Goal: Transaction & Acquisition: Purchase product/service

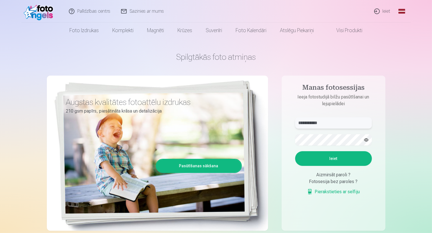
click at [330, 123] on input "**********" at bounding box center [333, 122] width 77 height 11
type input "**********"
click at [348, 160] on button "Ieiet" at bounding box center [333, 158] width 77 height 15
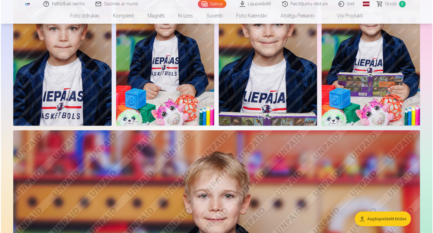
scroll to position [339, 0]
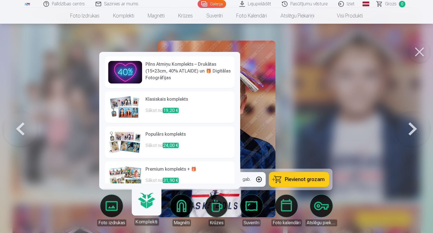
click at [144, 206] on link "Komplekti" at bounding box center [146, 208] width 35 height 35
click at [160, 72] on h6 "Pilns Atmiņu Komplekts – Drukātas (15×23cm, 40% ATLAIDE) un 🎁 Digitālas Fotogrā…" at bounding box center [189, 71] width 86 height 20
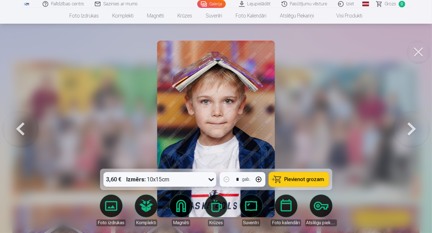
scroll to position [339, 0]
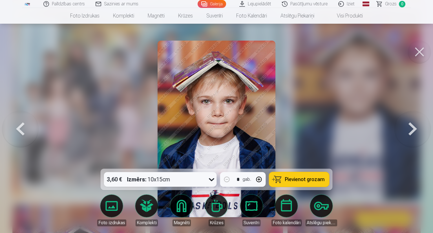
click at [319, 178] on span "Pievienot grozam" at bounding box center [305, 179] width 40 height 5
click at [407, 128] on button at bounding box center [413, 129] width 36 height 68
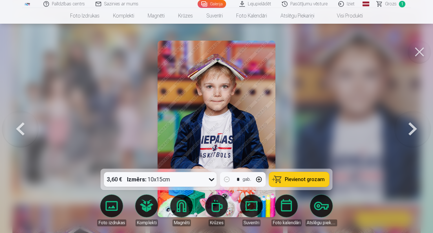
click at [407, 128] on button at bounding box center [413, 129] width 36 height 68
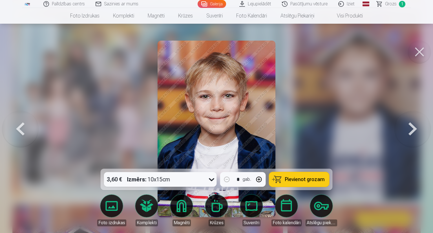
click at [407, 128] on button at bounding box center [413, 129] width 36 height 68
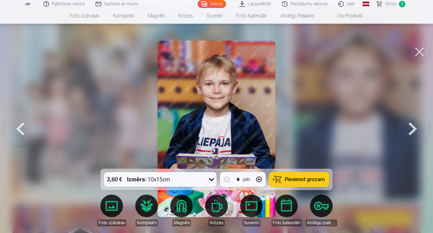
click at [407, 127] on button at bounding box center [413, 129] width 36 height 68
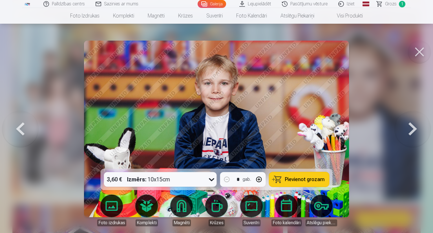
click at [414, 129] on button at bounding box center [413, 129] width 36 height 68
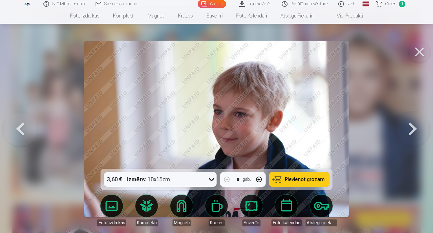
click at [414, 129] on button at bounding box center [413, 129] width 36 height 68
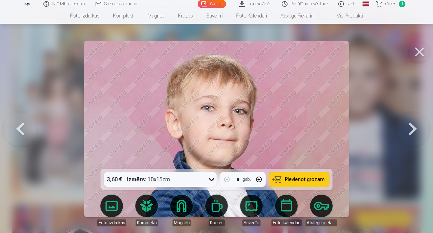
click at [414, 129] on button at bounding box center [413, 129] width 36 height 68
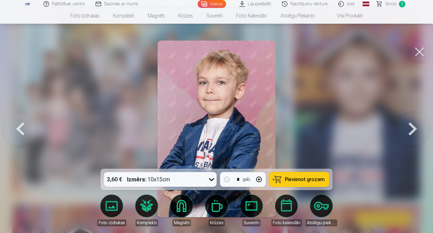
click at [421, 51] on button at bounding box center [420, 52] width 23 height 23
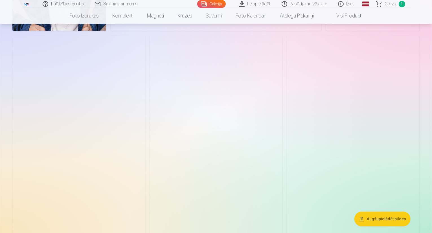
scroll to position [1467, 0]
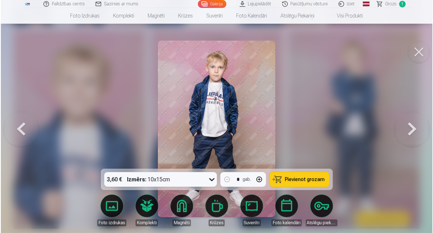
scroll to position [1471, 0]
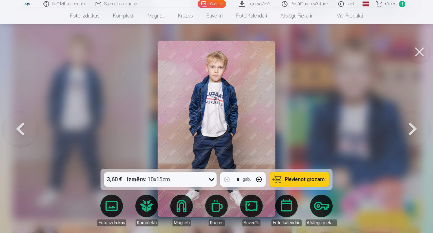
click at [287, 177] on span "Pievienot grozam" at bounding box center [305, 179] width 40 height 5
click at [424, 52] on button at bounding box center [420, 52] width 23 height 23
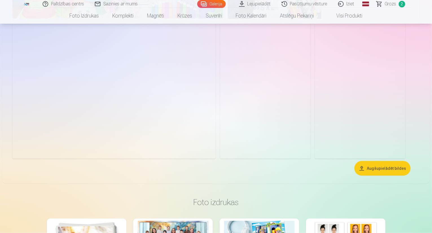
scroll to position [4937, 0]
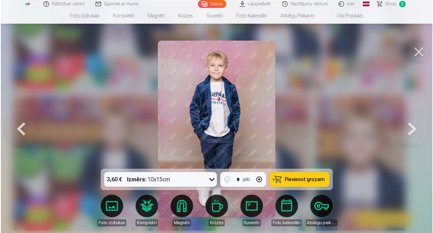
scroll to position [4953, 0]
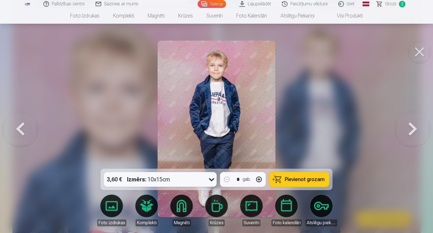
click at [306, 181] on span "Pievienot grozam" at bounding box center [305, 179] width 40 height 5
click at [416, 51] on button at bounding box center [420, 52] width 23 height 23
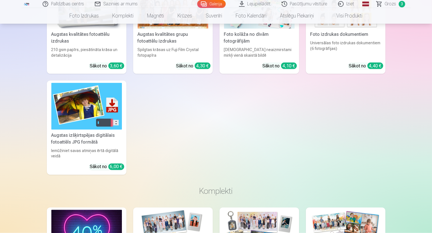
scroll to position [5219, 0]
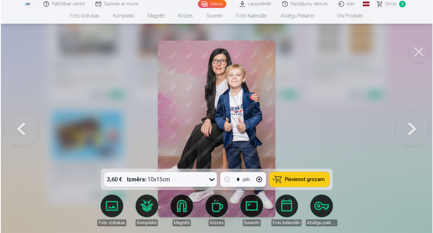
scroll to position [5235, 0]
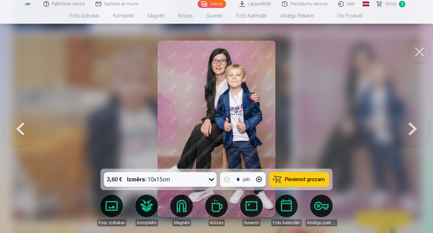
click at [305, 179] on span "Pievienot grozam" at bounding box center [305, 179] width 40 height 5
click at [416, 49] on button at bounding box center [420, 52] width 23 height 23
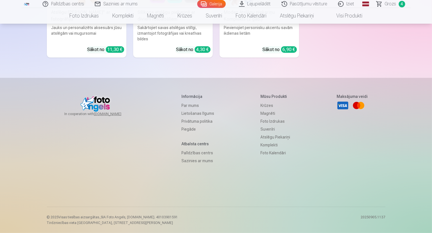
scroll to position [6884, 0]
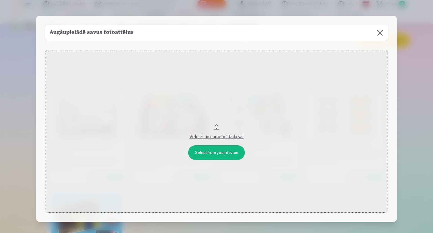
click at [379, 31] on button at bounding box center [380, 33] width 16 height 16
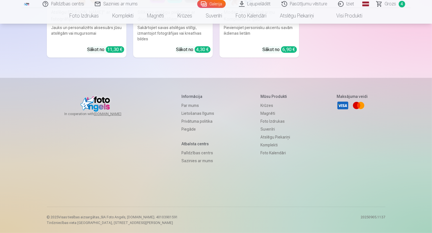
click at [390, 5] on span "Grozs" at bounding box center [391, 4] width 12 height 7
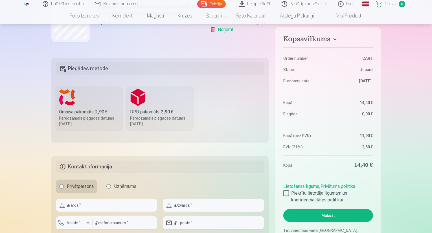
scroll to position [113, 0]
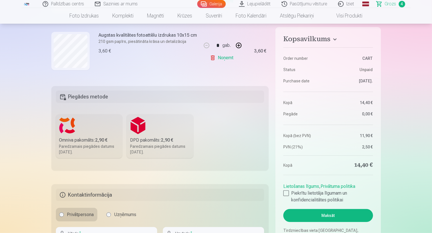
click at [85, 137] on div "Omniva pakomāts : 2,90 €" at bounding box center [89, 140] width 60 height 7
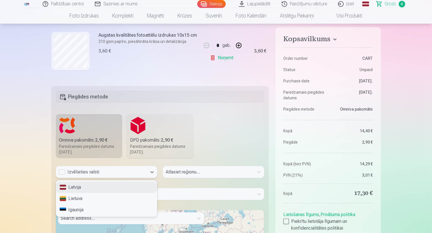
click at [63, 171] on div "Izvēlieties valsti" at bounding box center [101, 172] width 85 height 7
click at [78, 186] on div "Latvija" at bounding box center [106, 187] width 101 height 11
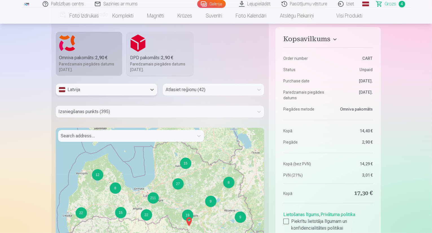
scroll to position [197, 0]
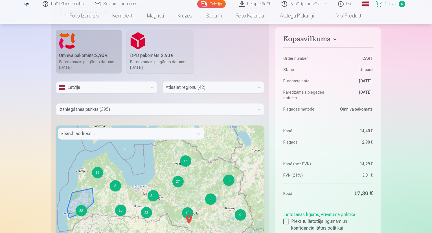
click at [80, 213] on div "22" at bounding box center [81, 210] width 11 height 11
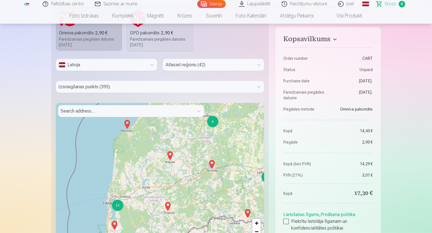
scroll to position [254, 0]
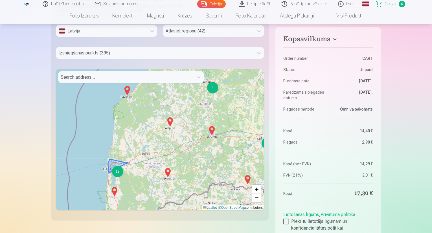
click at [116, 174] on div "13" at bounding box center [117, 171] width 11 height 11
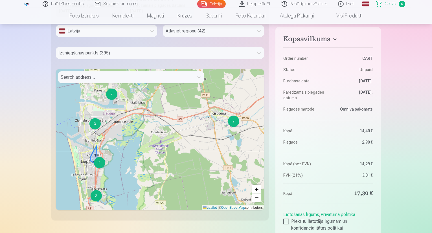
click at [98, 164] on div "4" at bounding box center [99, 162] width 11 height 11
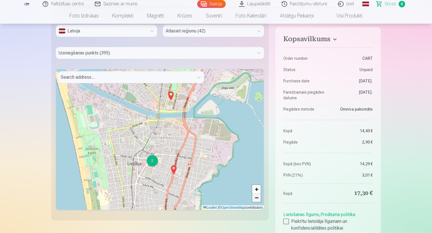
click at [257, 200] on span "−" at bounding box center [257, 197] width 4 height 7
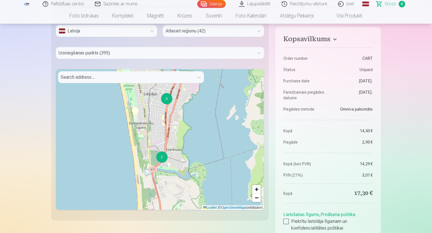
drag, startPoint x: 152, startPoint y: 192, endPoint x: 155, endPoint y: 134, distance: 58.5
click at [155, 134] on div "2 3 3 + − Leaflet | © OpenStreetMap contributors" at bounding box center [160, 139] width 208 height 141
click at [163, 159] on div "2" at bounding box center [161, 156] width 11 height 11
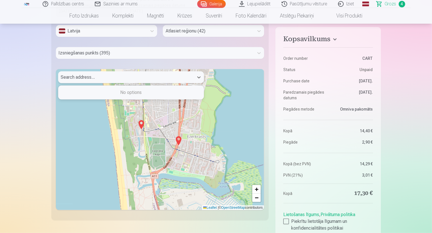
click at [104, 81] on div at bounding box center [126, 77] width 130 height 8
type input "**********"
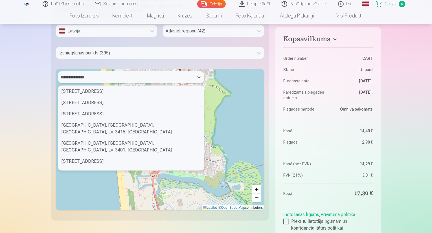
scroll to position [0, 0]
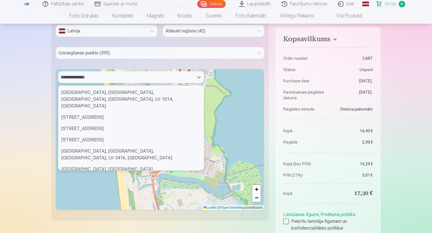
click at [102, 182] on div "[STREET_ADDRESS]" at bounding box center [130, 187] width 145 height 11
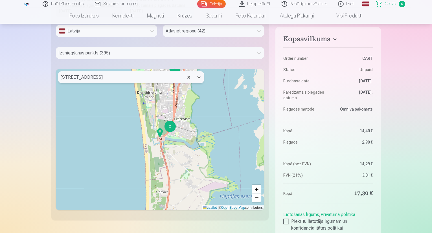
click at [171, 126] on div "2" at bounding box center [169, 126] width 11 height 11
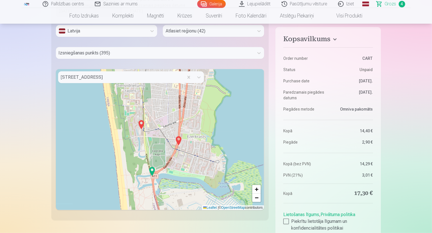
click at [141, 125] on img at bounding box center [141, 125] width 9 height 14
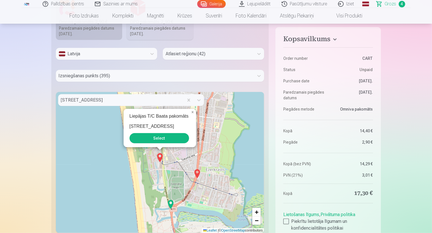
scroll to position [197, 0]
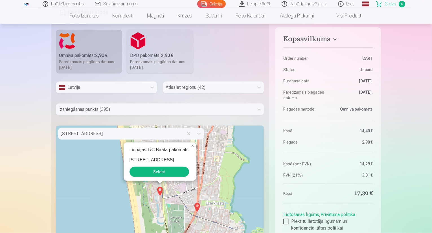
click at [168, 171] on button "Select" at bounding box center [159, 172] width 60 height 10
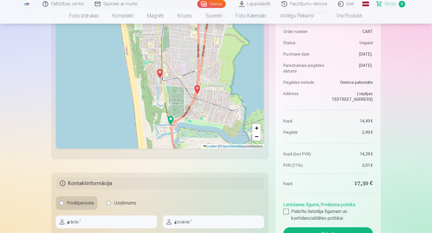
scroll to position [395, 0]
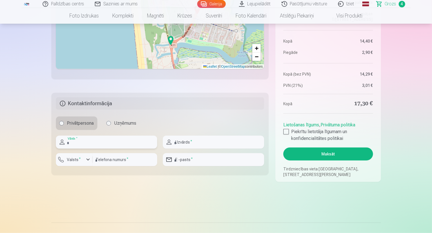
click at [83, 141] on input "text" at bounding box center [106, 142] width 101 height 13
type input "****"
click at [236, 144] on input "text" at bounding box center [213, 142] width 101 height 13
type input "*******"
click at [141, 164] on input "number" at bounding box center [125, 159] width 65 height 13
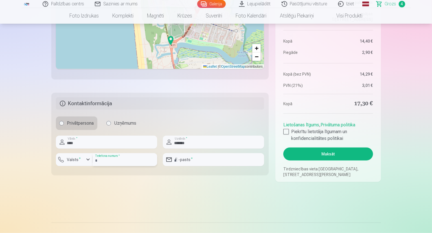
type input "********"
click at [199, 159] on input "email" at bounding box center [213, 159] width 101 height 13
type input "**********"
click at [287, 134] on div at bounding box center [286, 132] width 6 height 6
click at [323, 153] on button "Maksāt" at bounding box center [327, 154] width 89 height 13
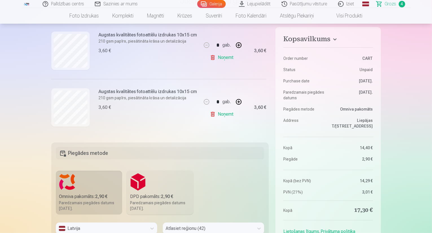
scroll to position [141, 0]
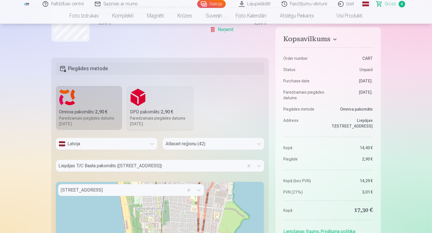
click at [240, 142] on div "Atlasiet reģionu (42)" at bounding box center [208, 144] width 91 height 12
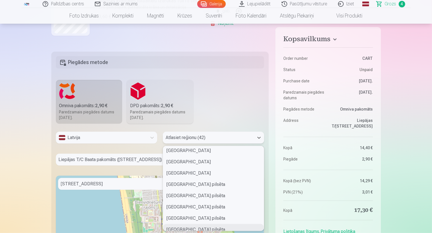
scroll to position [85, 0]
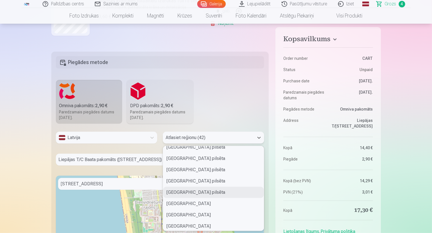
click at [230, 191] on div "[GEOGRAPHIC_DATA] pilsēta" at bounding box center [213, 192] width 101 height 11
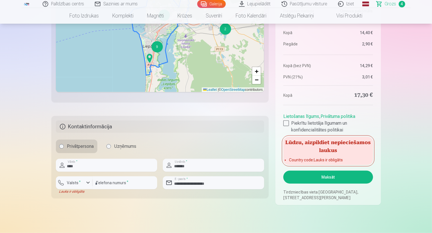
scroll to position [373, 0]
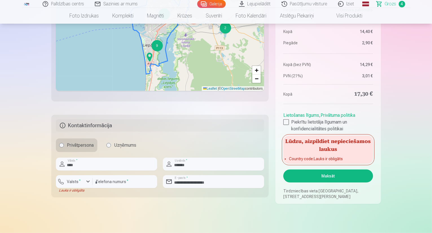
click at [321, 175] on button "Maksāt" at bounding box center [327, 176] width 89 height 13
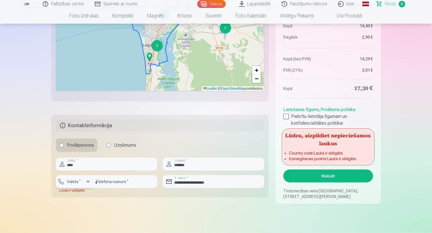
click at [84, 181] on div "button" at bounding box center [75, 183] width 17 height 6
click at [84, 197] on li "+371 Latvija" at bounding box center [80, 194] width 40 height 11
click at [326, 180] on button "Maksāt" at bounding box center [327, 176] width 89 height 13
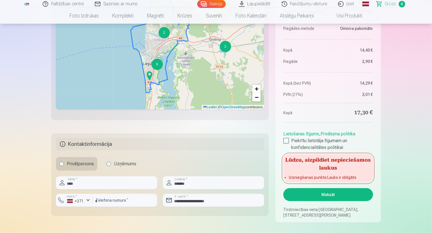
scroll to position [345, 0]
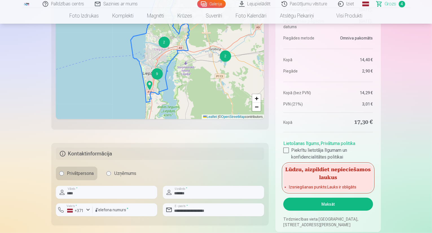
click at [112, 150] on h5 "Kontaktinformācija" at bounding box center [160, 154] width 208 height 12
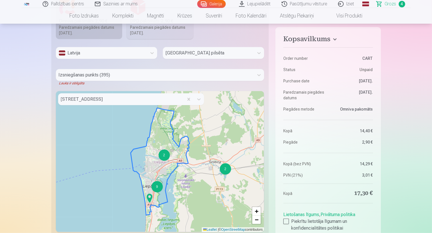
scroll to position [119, 0]
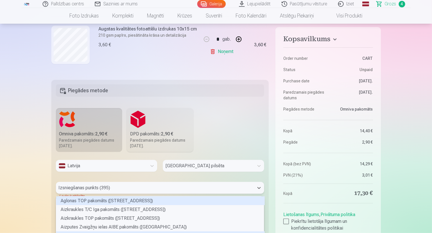
click at [102, 187] on div "395 results available. Use Up and Down to choose options, press Enter to select…" at bounding box center [160, 188] width 208 height 12
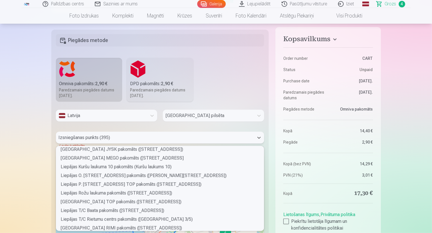
scroll to position [1044, 0]
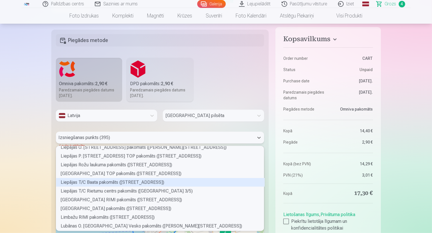
click at [121, 181] on div "Liepājas T/C Baata pakomāts ([STREET_ADDRESS])" at bounding box center [160, 182] width 208 height 9
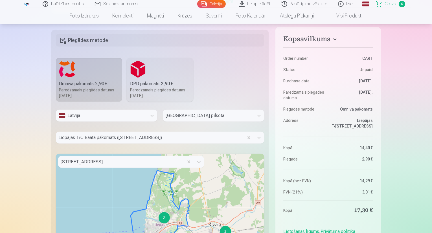
click at [248, 91] on fieldset "Piegādes metode Omniva pakomāts : 2,90 € Paredzamais piegādes datums [DATE]. DP…" at bounding box center [160, 167] width 218 height 275
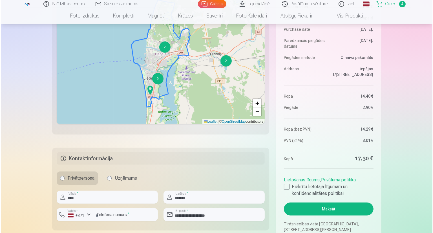
scroll to position [395, 0]
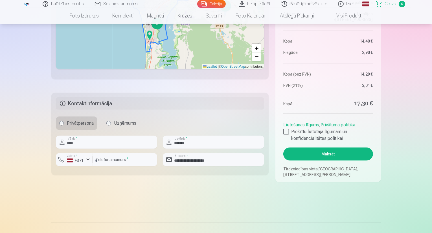
click at [315, 152] on button "Maksāt" at bounding box center [327, 154] width 89 height 13
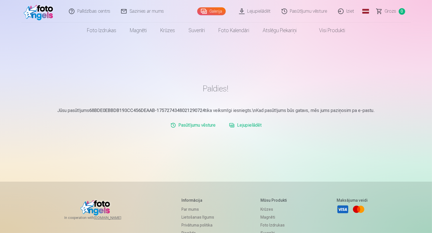
click at [253, 11] on link "Lejupielādēt" at bounding box center [255, 11] width 43 height 23
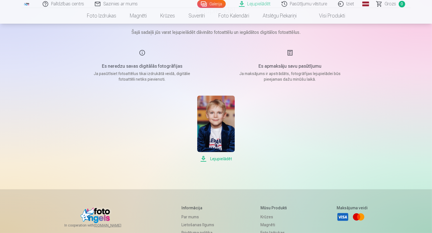
scroll to position [56, 0]
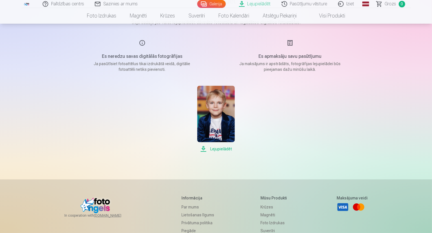
click at [219, 149] on span "Lejupielādēt" at bounding box center [216, 149] width 38 height 7
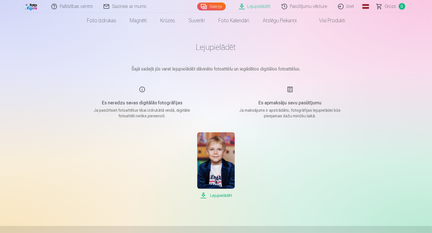
scroll to position [0, 0]
